Goal: Information Seeking & Learning: Learn about a topic

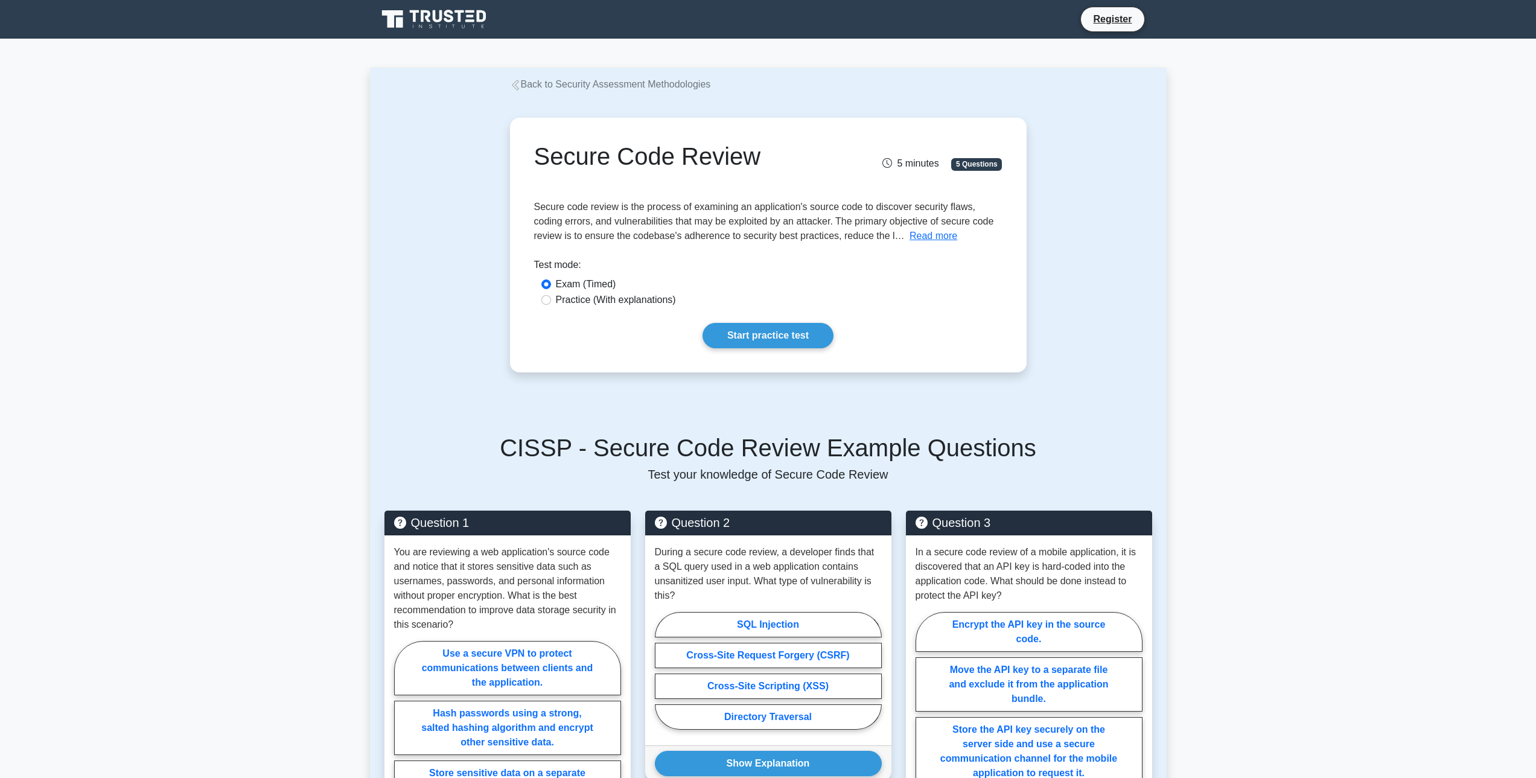
click at [601, 305] on label "Practice (With explanations)" at bounding box center [616, 300] width 120 height 14
click at [551, 305] on input "Practice (With explanations)" at bounding box center [547, 300] width 10 height 10
radio input "true"
click at [800, 339] on link "Start practice test" at bounding box center [768, 335] width 131 height 25
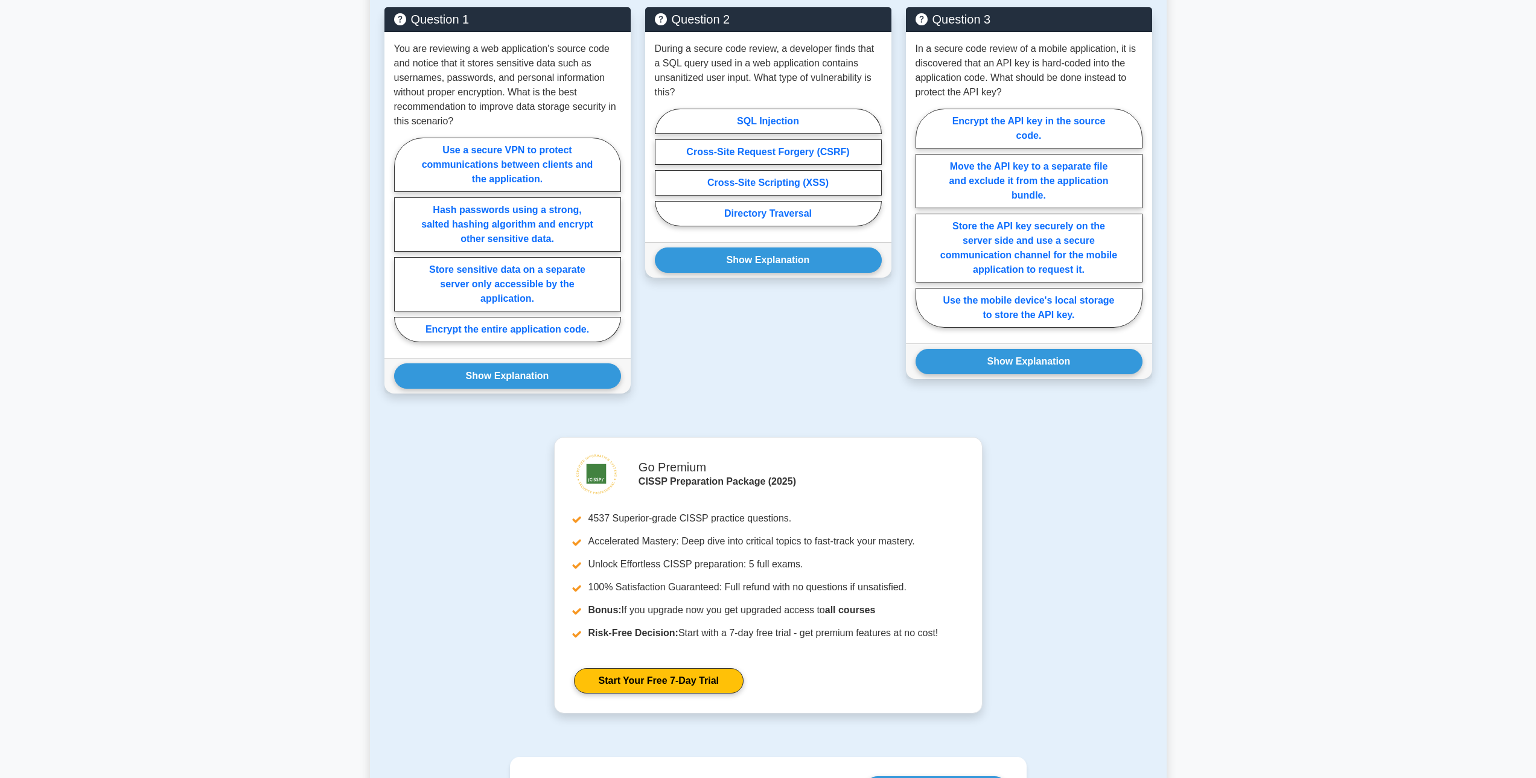
scroll to position [241, 0]
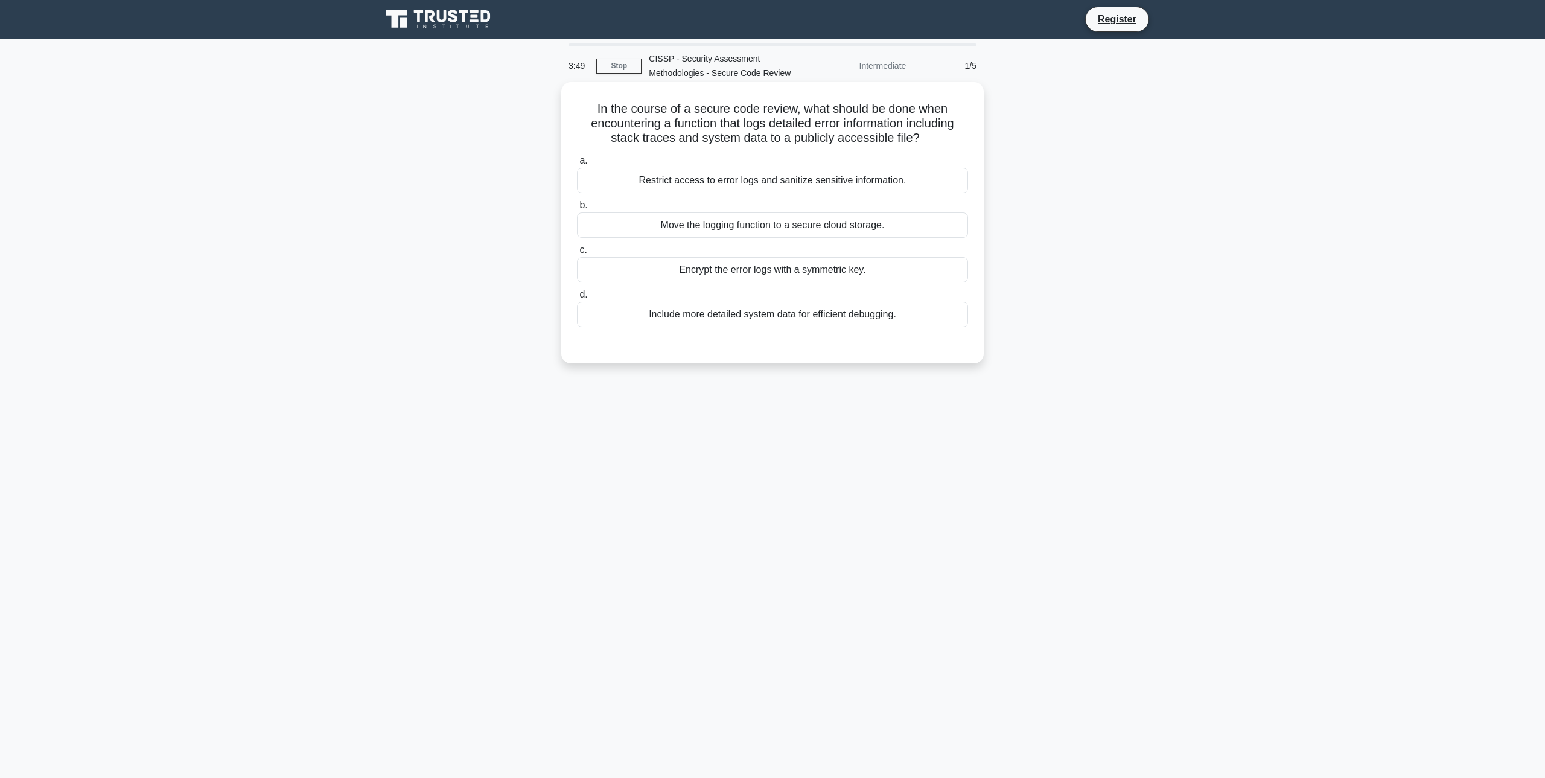
drag, startPoint x: 749, startPoint y: 318, endPoint x: 758, endPoint y: 214, distance: 103.6
click at [758, 214] on div "a. Restrict access to error logs and sanitize sensitive information. b. Move th…" at bounding box center [773, 240] width 406 height 179
click at [1075, 190] on div "In the course of a secure code review, what should be done when encountering a …" at bounding box center [772, 233] width 797 height 296
click at [808, 176] on div "Restrict access to error logs and sanitize sensitive information." at bounding box center [772, 180] width 391 height 25
click at [577, 165] on input "a. Restrict access to error logs and sanitize sensitive information." at bounding box center [577, 161] width 0 height 8
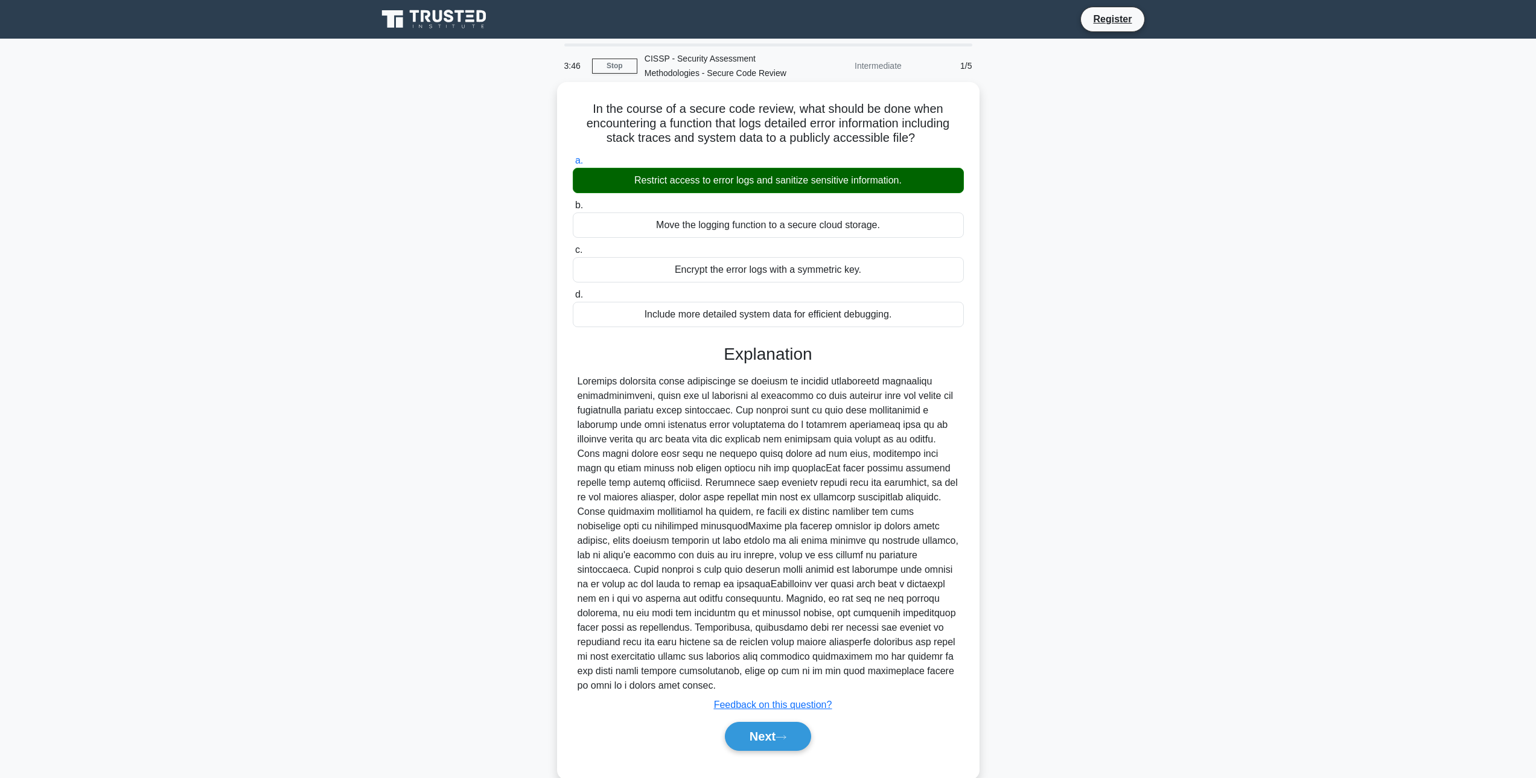
click at [768, 226] on div "Move the logging function to a secure cloud storage." at bounding box center [768, 224] width 391 height 25
click at [573, 209] on input "b. Move the logging function to a secure cloud storage." at bounding box center [573, 206] width 0 height 8
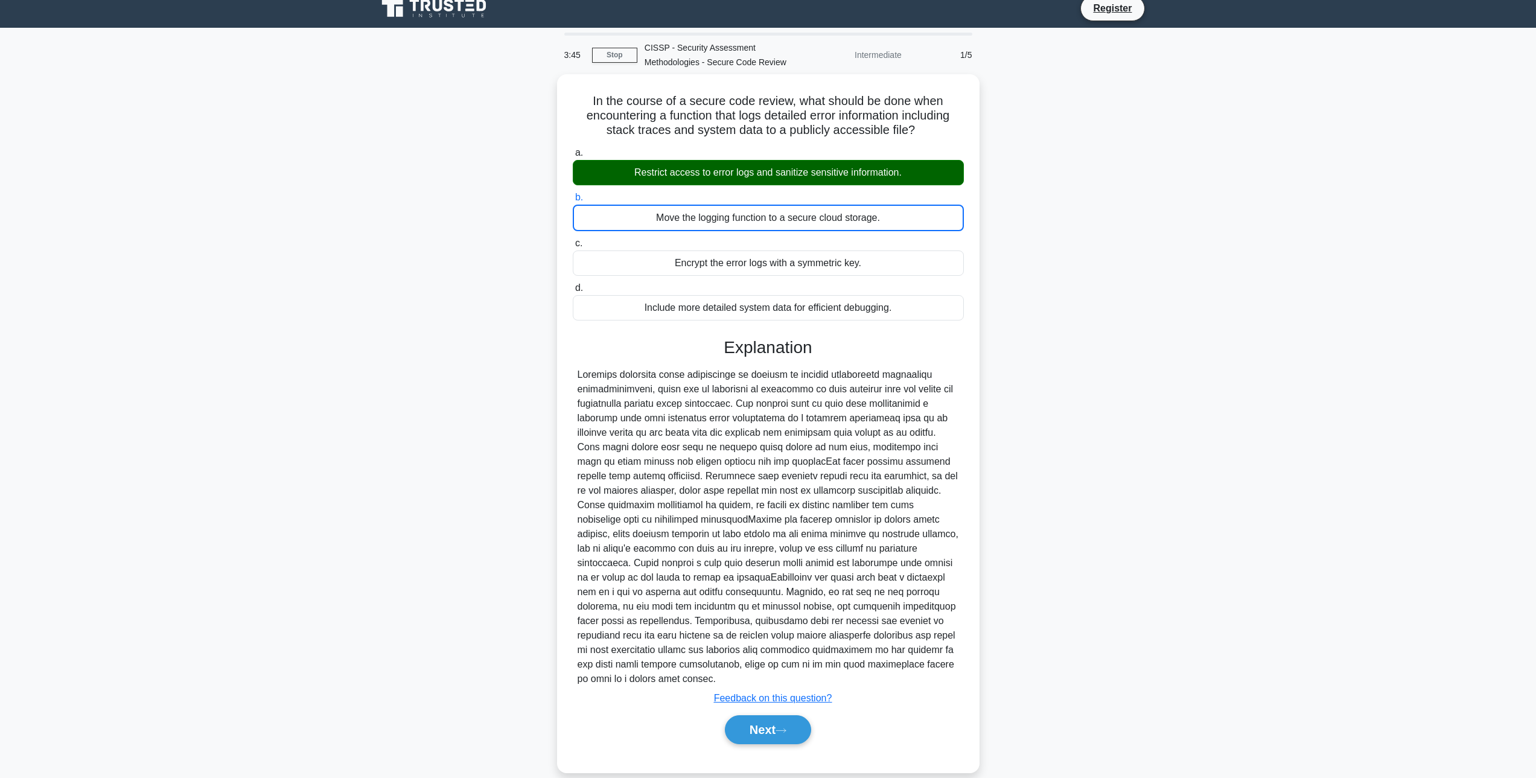
scroll to position [11, 0]
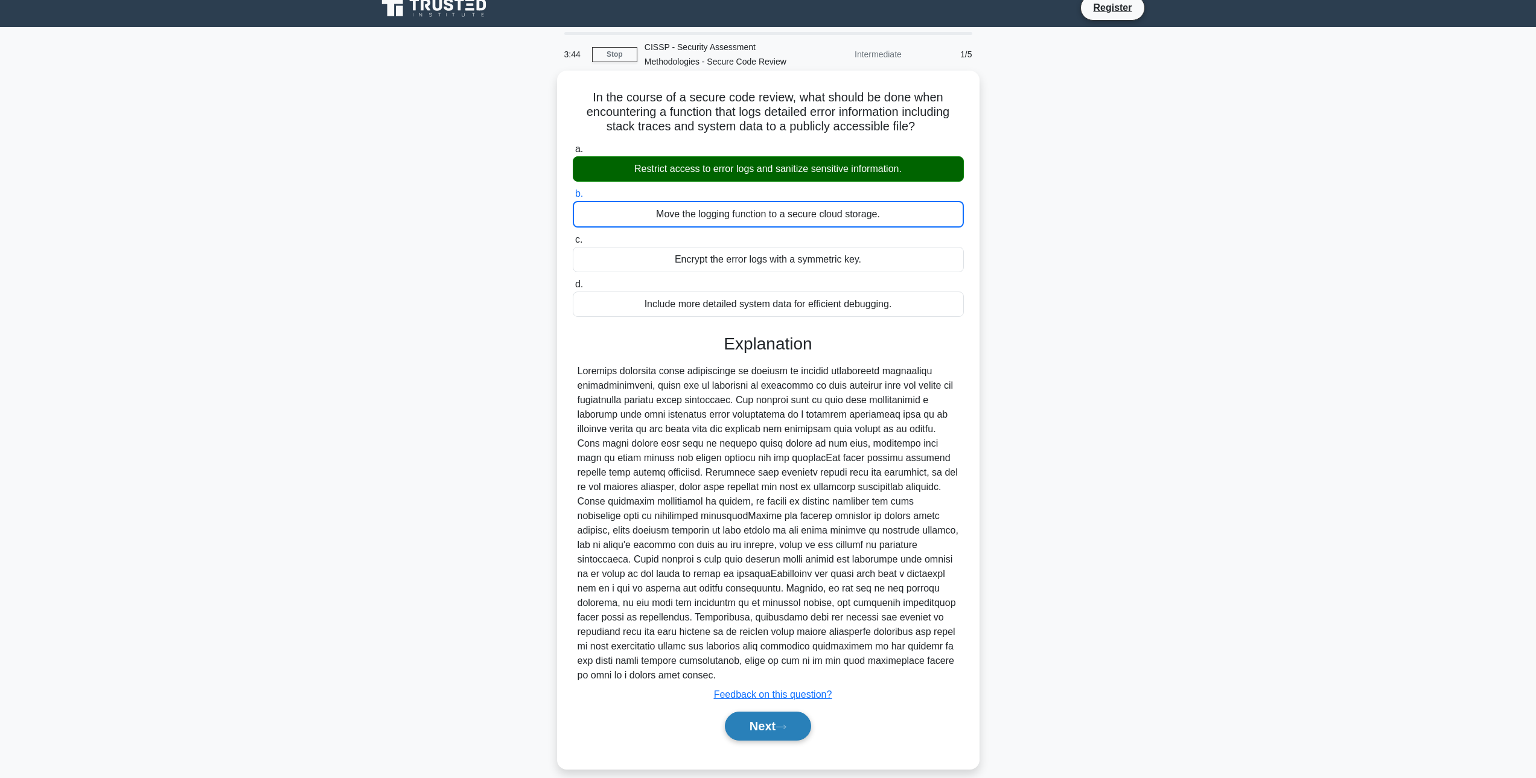
click at [771, 712] on button "Next" at bounding box center [768, 726] width 86 height 29
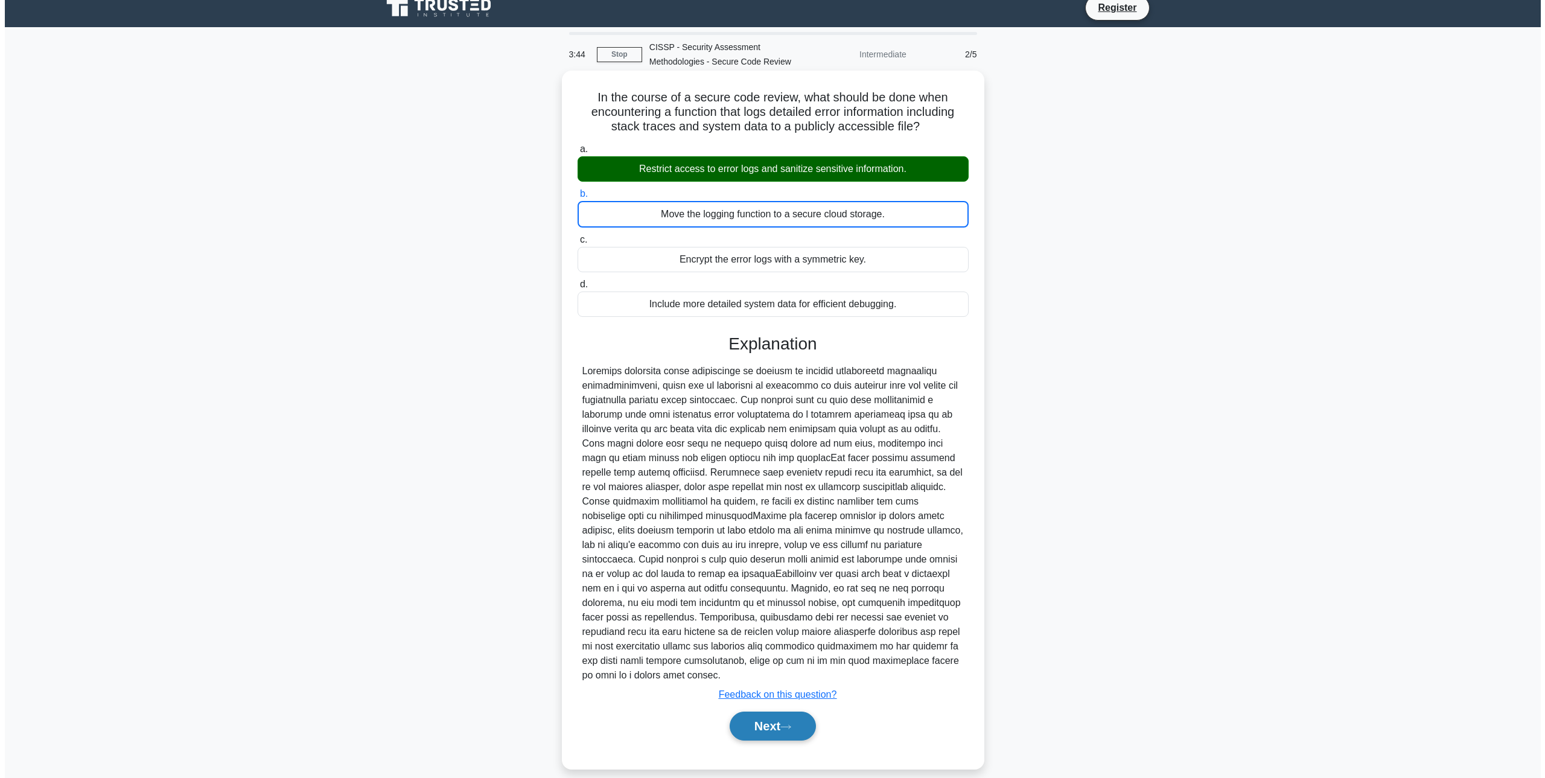
scroll to position [0, 0]
